Goal: Entertainment & Leisure: Consume media (video, audio)

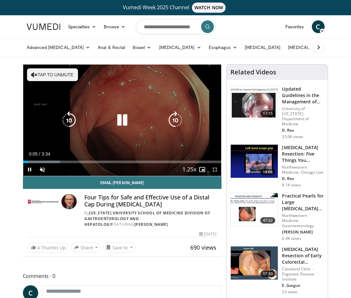
click at [67, 76] on button "Tap to unmute" at bounding box center [52, 74] width 51 height 13
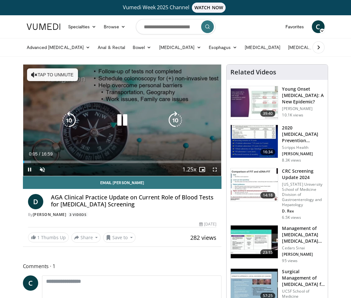
click at [45, 74] on button "Tap to unmute" at bounding box center [52, 74] width 51 height 13
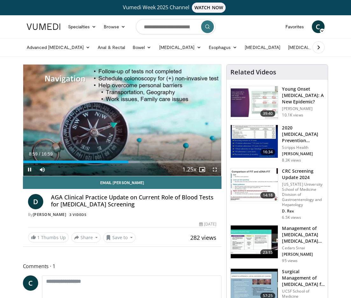
click at [62, 163] on div "Current Time 8:59 / Duration 16:59 Pause Skip Backward Skip Forward Mute Loaded…" at bounding box center [122, 169] width 198 height 13
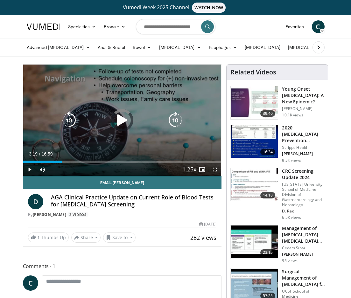
click at [62, 162] on div "03:19" at bounding box center [42, 162] width 39 height 3
click at [122, 114] on icon "Video Player" at bounding box center [122, 120] width 18 height 18
